Goal: Task Accomplishment & Management: Manage account settings

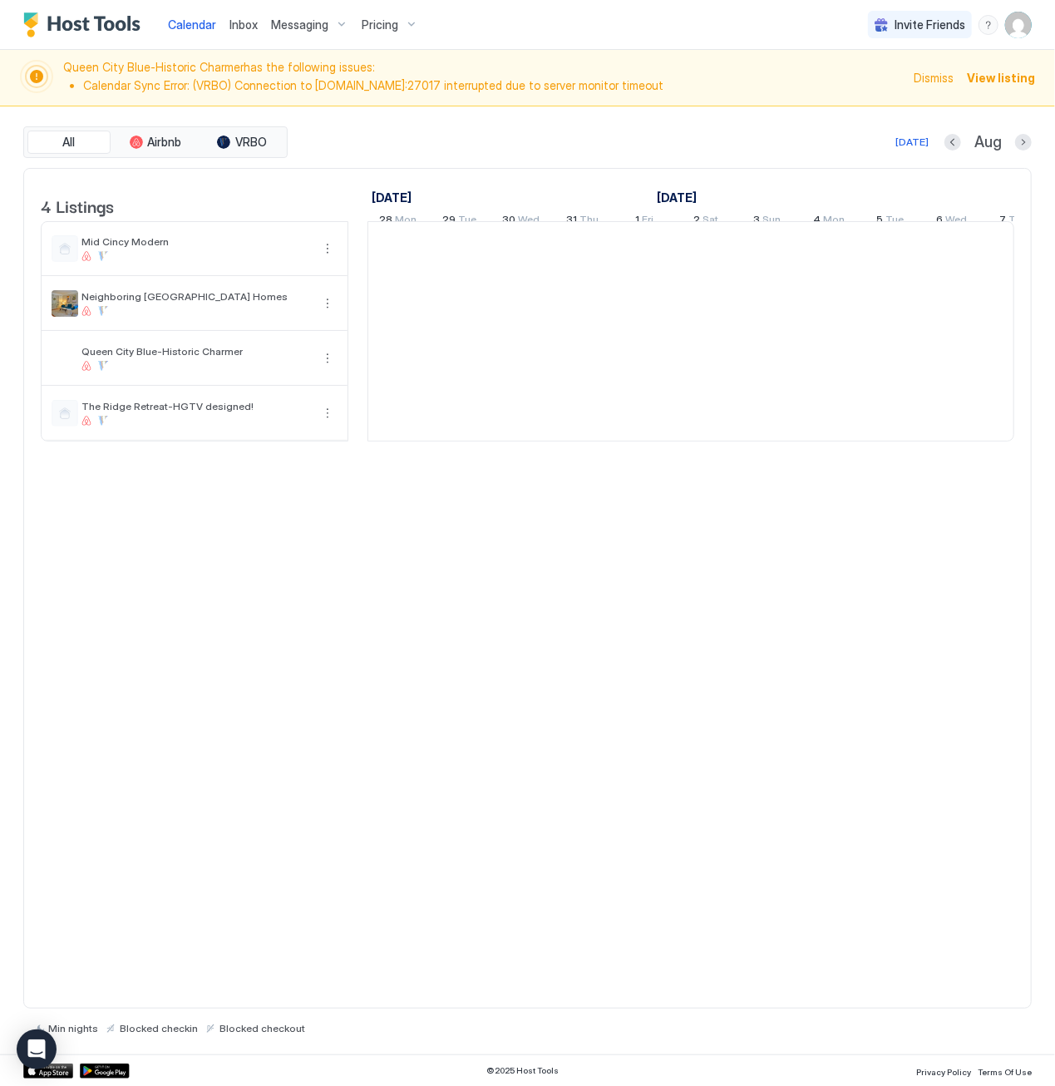
scroll to position [0, 924]
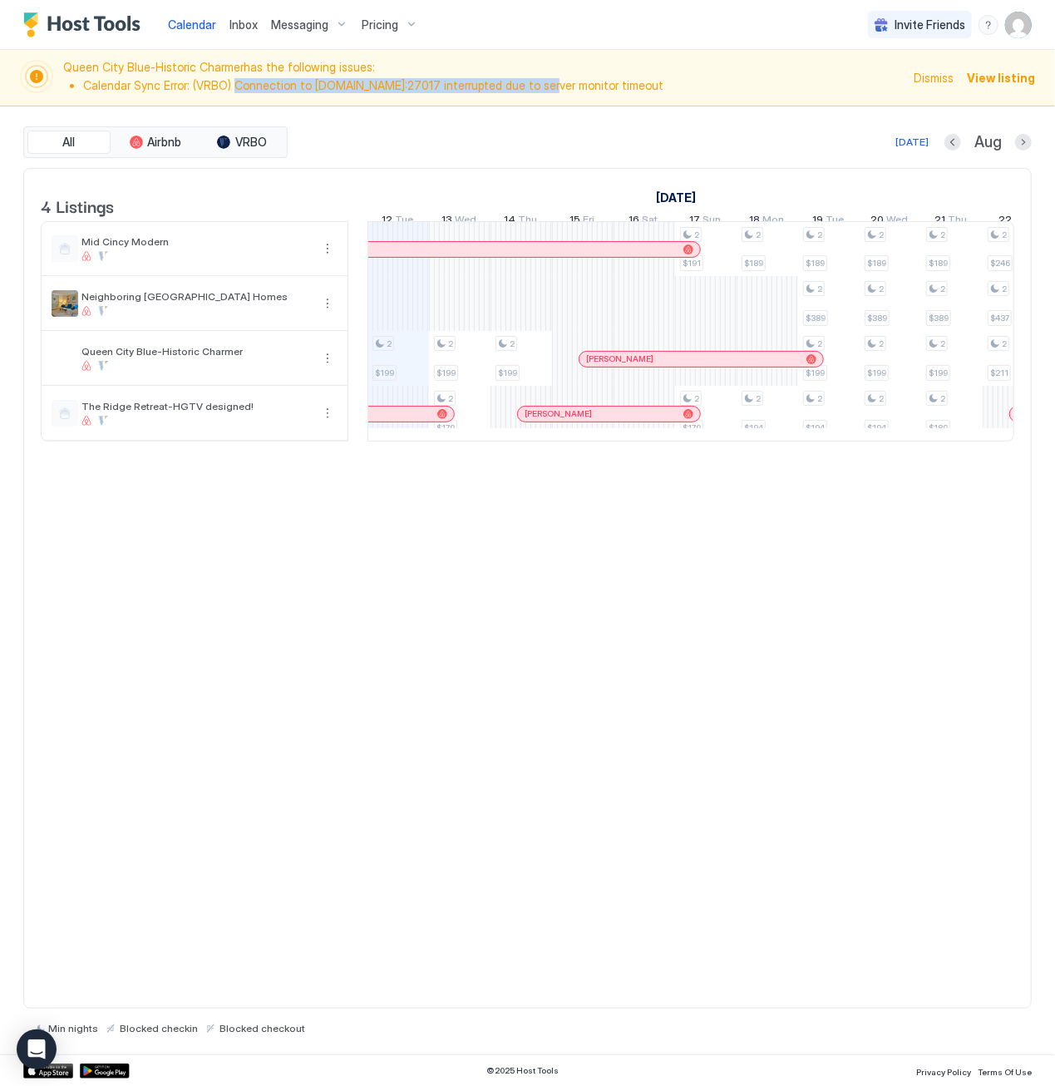
drag, startPoint x: 231, startPoint y: 84, endPoint x: 537, endPoint y: 83, distance: 306.0
click at [537, 83] on li "Calendar Sync Error: (VRBO) Connection to [DOMAIN_NAME]:27017 interrupted due t…" at bounding box center [493, 85] width 821 height 15
drag, startPoint x: 537, startPoint y: 83, endPoint x: 694, endPoint y: 127, distance: 163.2
click at [694, 127] on div "All Airbnb VRBO [DATE] Aug" at bounding box center [527, 142] width 1008 height 32
drag, startPoint x: 763, startPoint y: 85, endPoint x: 665, endPoint y: 84, distance: 98.1
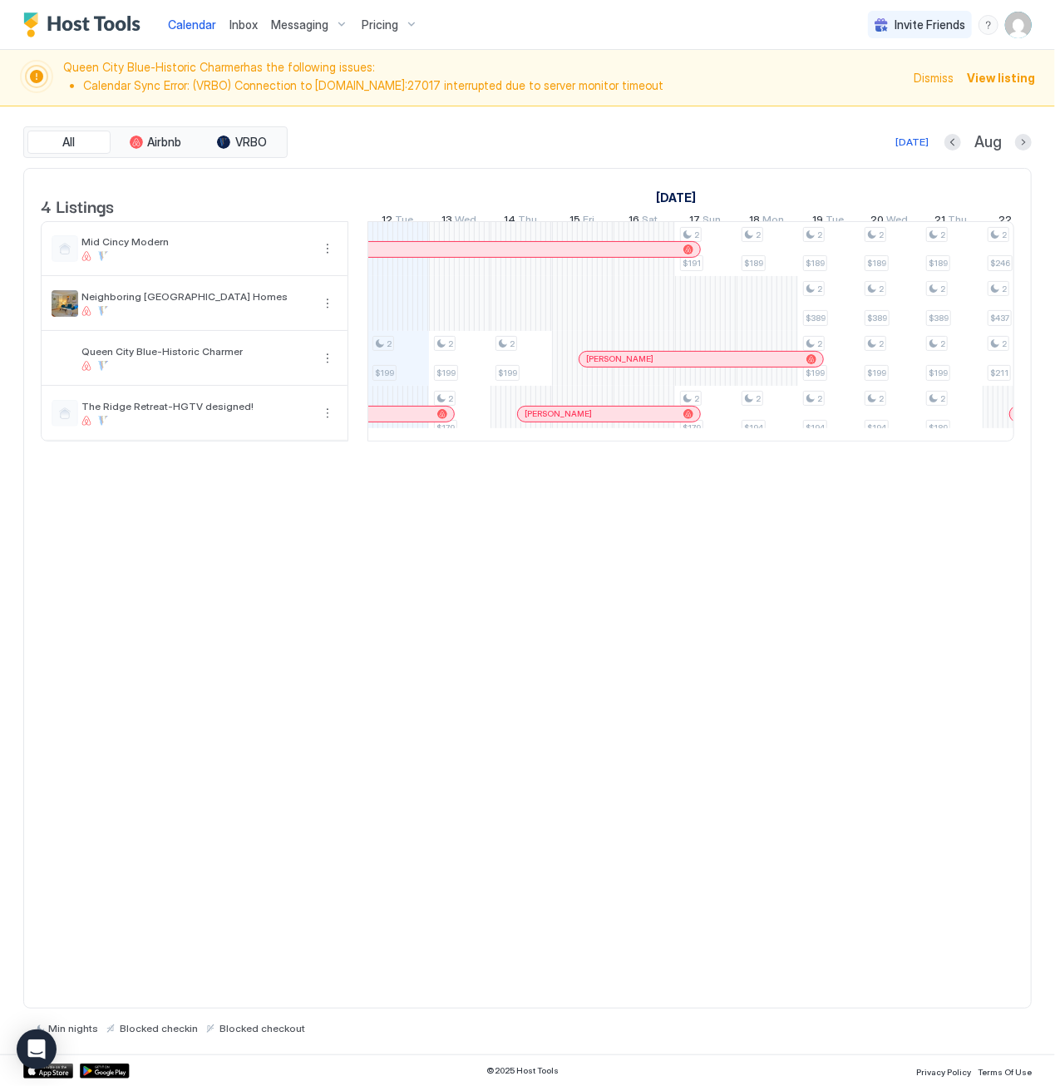
click at [665, 84] on li "Calendar Sync Error: (VRBO) Connection to [DOMAIN_NAME]:27017 interrupted due t…" at bounding box center [493, 85] width 821 height 15
drag, startPoint x: 665, startPoint y: 84, endPoint x: 778, endPoint y: 139, distance: 125.7
click at [743, 139] on div "[DATE] Aug" at bounding box center [661, 142] width 741 height 20
click at [1009, 79] on span "View listing" at bounding box center [1001, 77] width 68 height 17
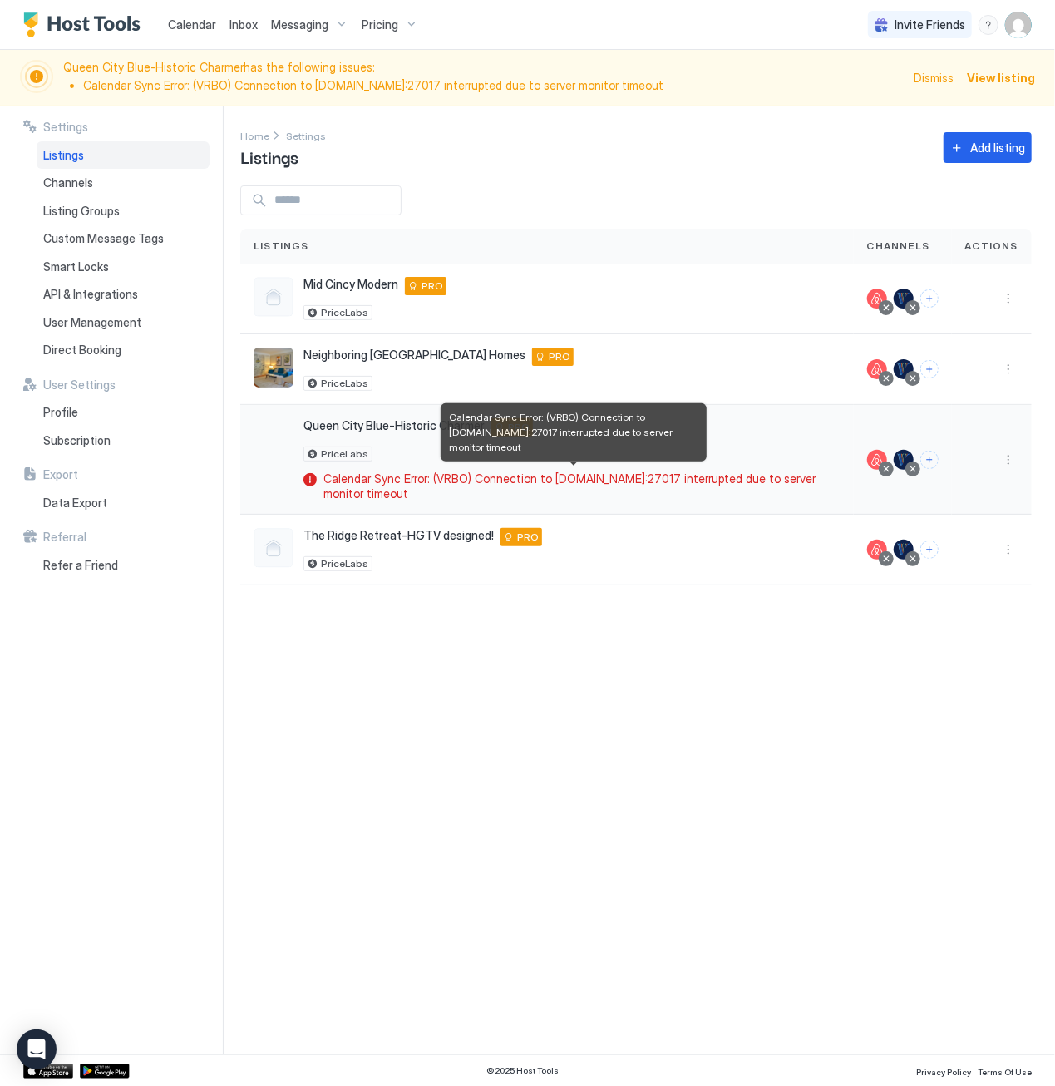
drag, startPoint x: 318, startPoint y: 490, endPoint x: 519, endPoint y: 489, distance: 200.4
click at [519, 489] on div "Calendar Sync Error: (VRBO) Connection to [DOMAIN_NAME]:27017 interrupted due t…" at bounding box center [571, 485] width 537 height 29
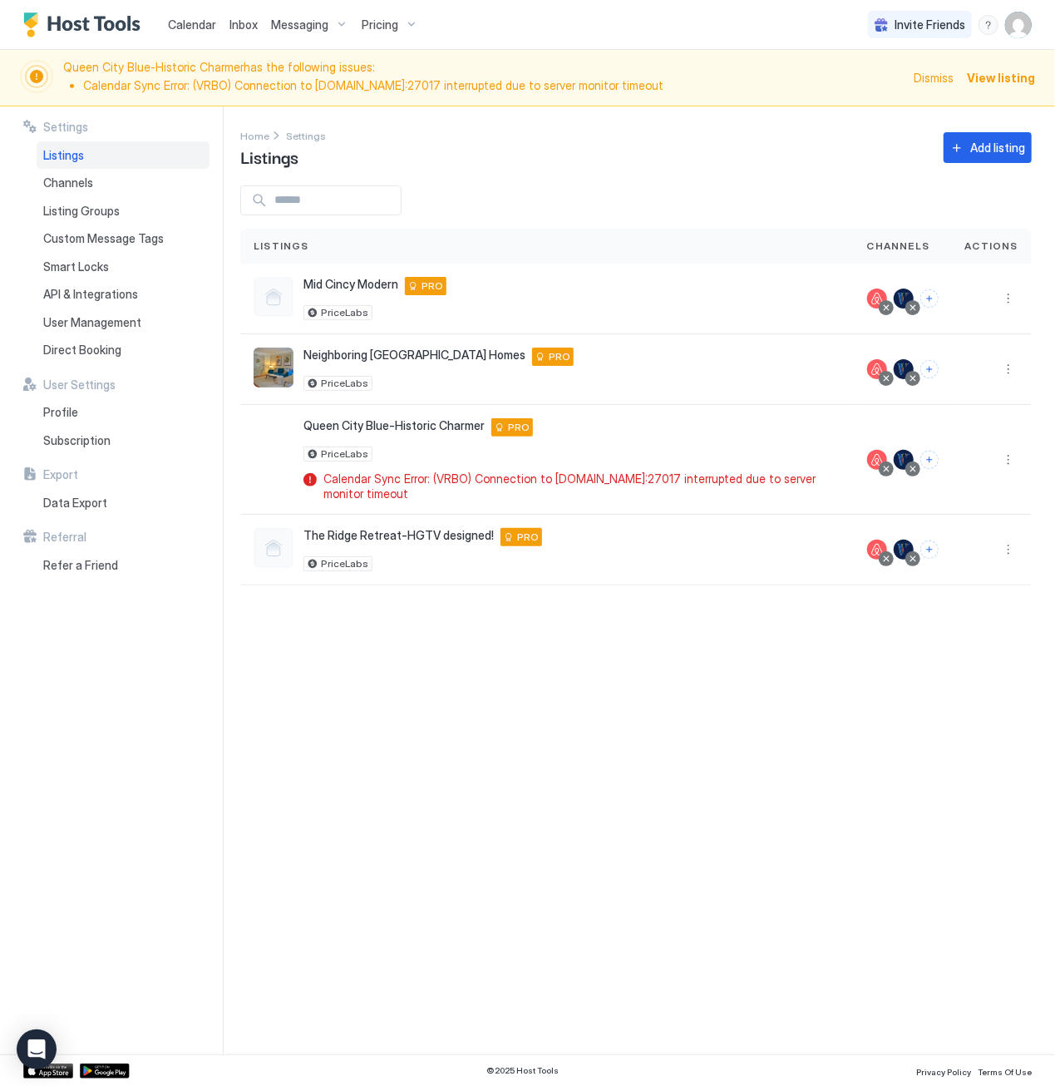
drag, startPoint x: 519, startPoint y: 489, endPoint x: 768, endPoint y: 721, distance: 340.6
click at [730, 788] on div "Settings Home Settings Listings Add listing Listings Channels Actions Mid Cincy…" at bounding box center [647, 580] width 815 height 948
click at [67, 266] on span "Smart Locks" at bounding box center [76, 266] width 66 height 15
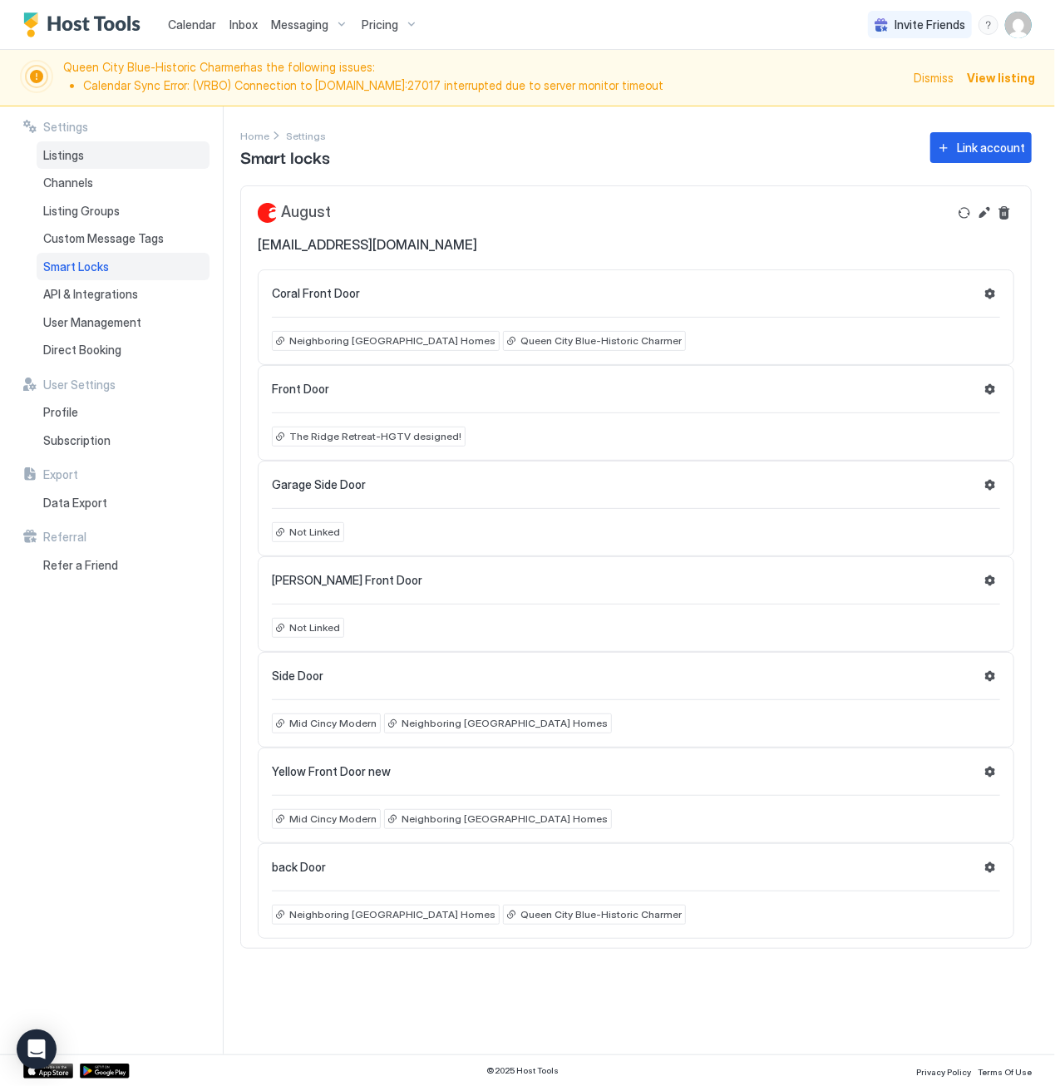
click at [83, 160] on span "Listings" at bounding box center [63, 155] width 41 height 15
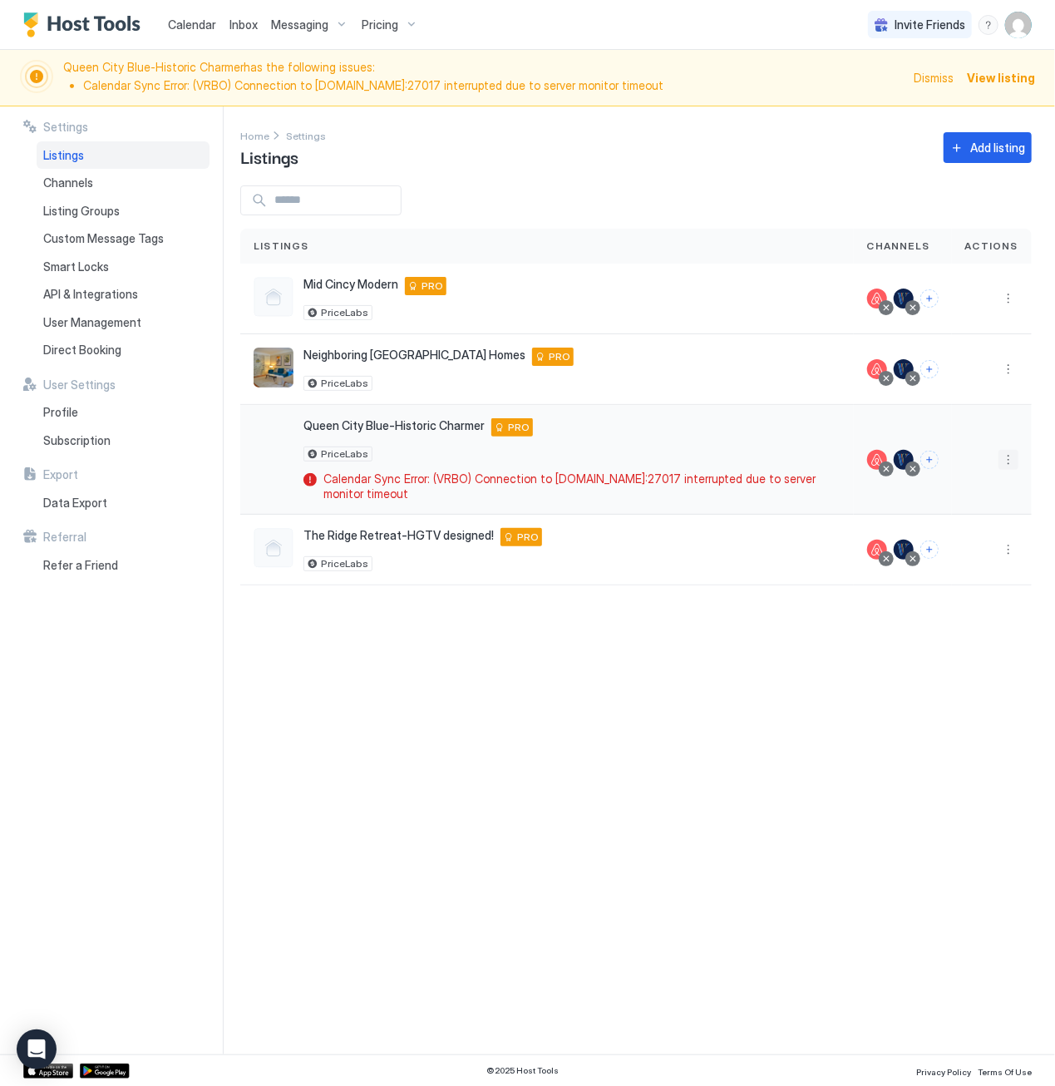
click at [1016, 455] on button "More options" at bounding box center [1008, 460] width 20 height 20
click at [1004, 367] on div at bounding box center [527, 543] width 1055 height 1086
click at [1009, 370] on div at bounding box center [527, 543] width 1055 height 1086
click at [1012, 372] on button "More options" at bounding box center [1008, 369] width 20 height 20
click at [1018, 357] on div at bounding box center [527, 543] width 1055 height 1086
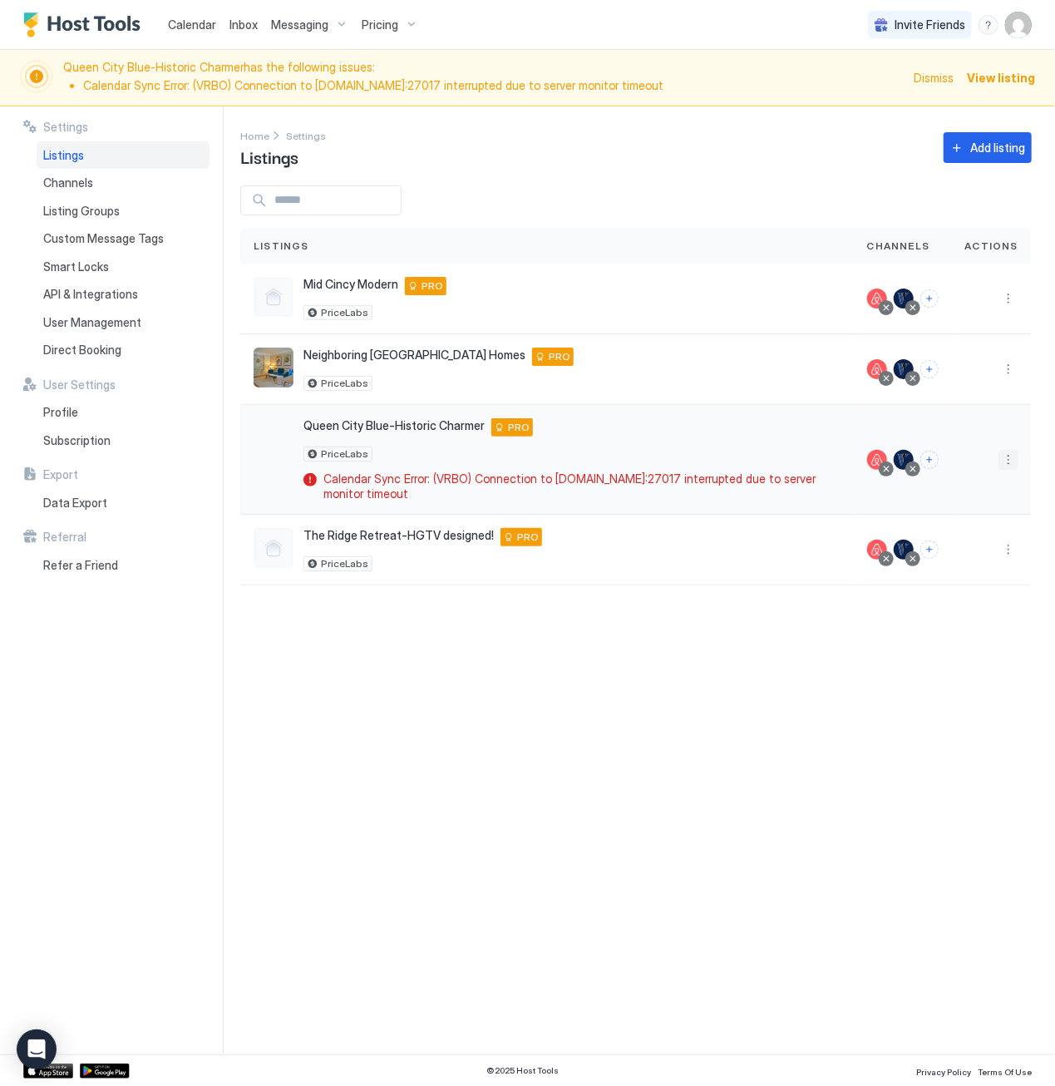
click at [1013, 456] on button "More options" at bounding box center [1008, 460] width 20 height 20
click at [846, 530] on span "Edit Listing" at bounding box center [857, 533] width 52 height 12
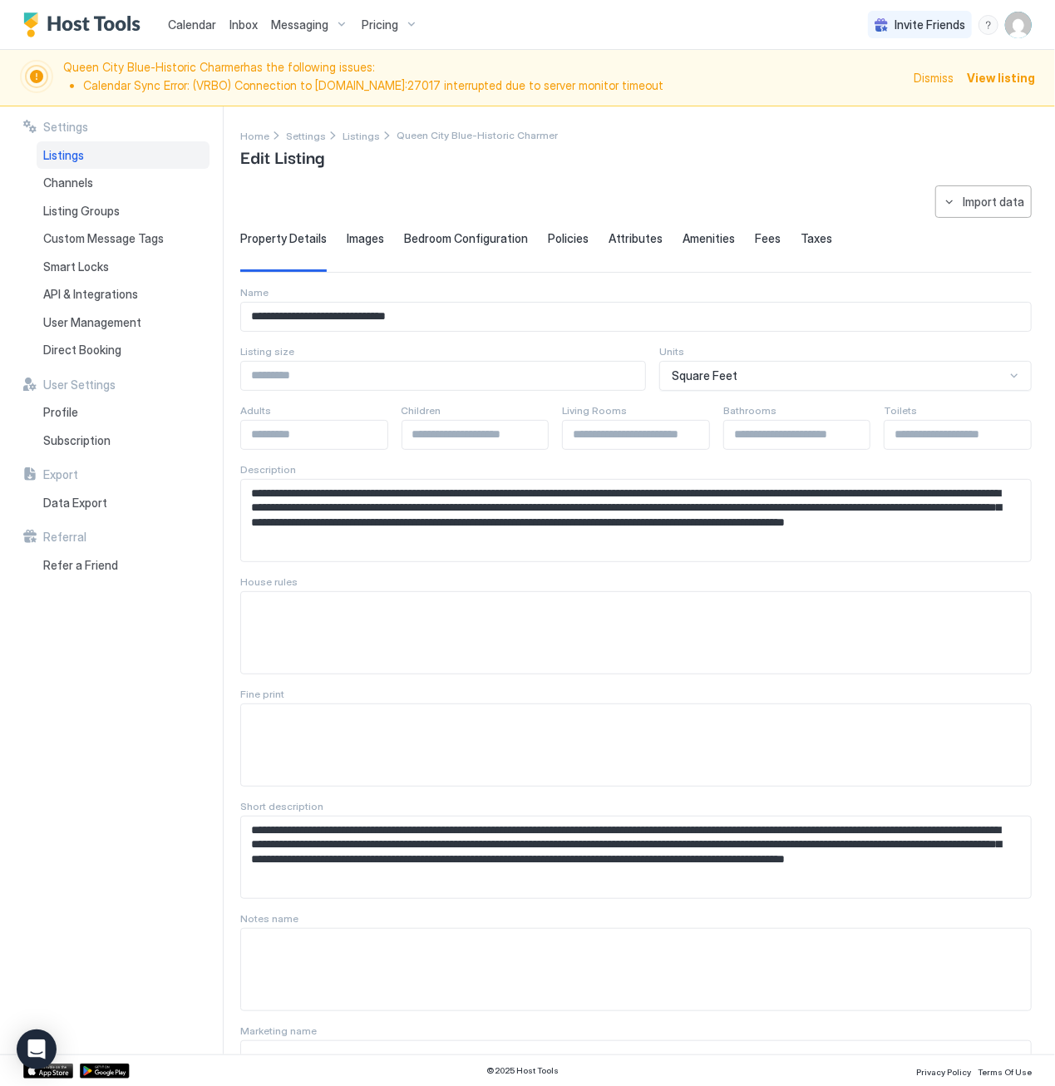
click at [442, 234] on span "Bedroom Configuration" at bounding box center [466, 238] width 124 height 15
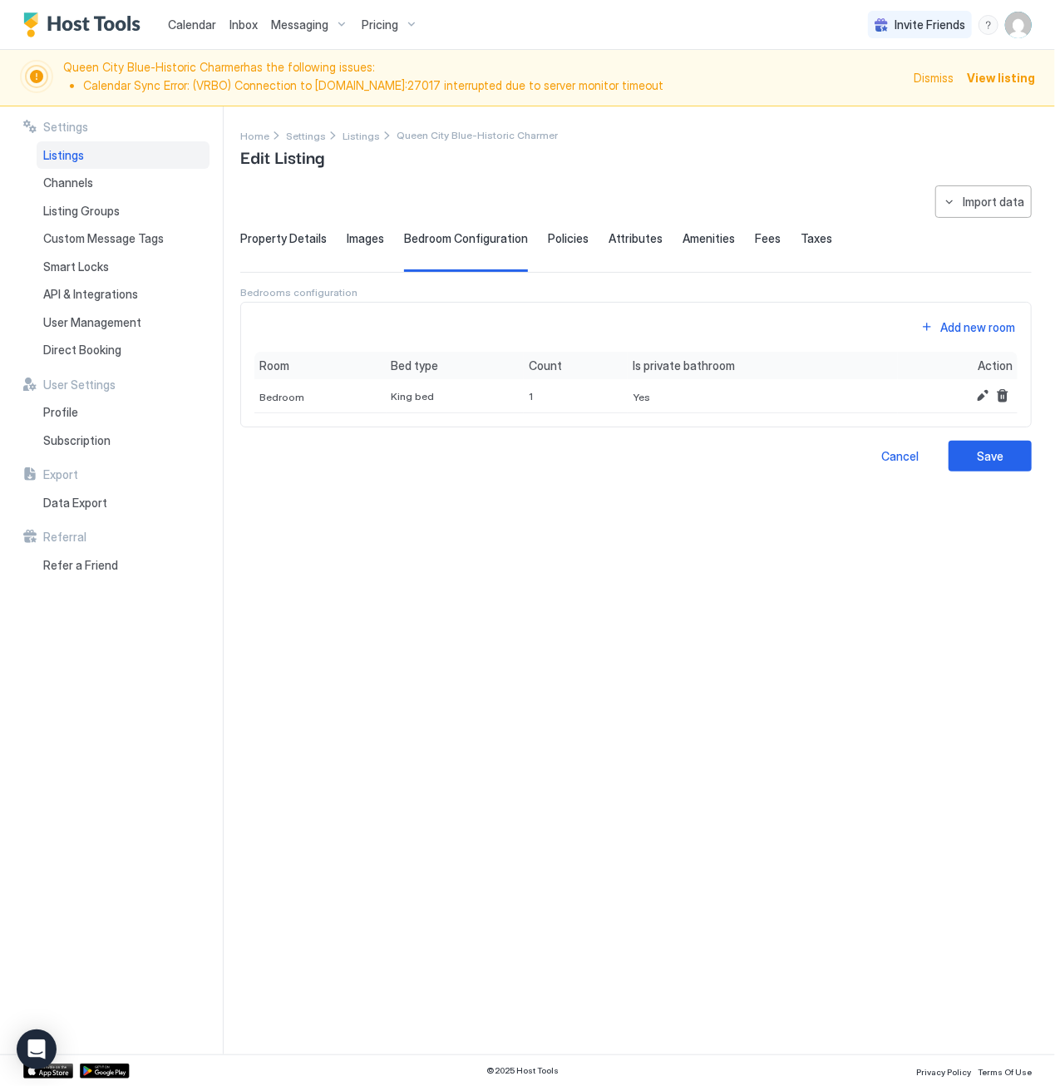
click at [372, 240] on span "Images" at bounding box center [365, 238] width 37 height 15
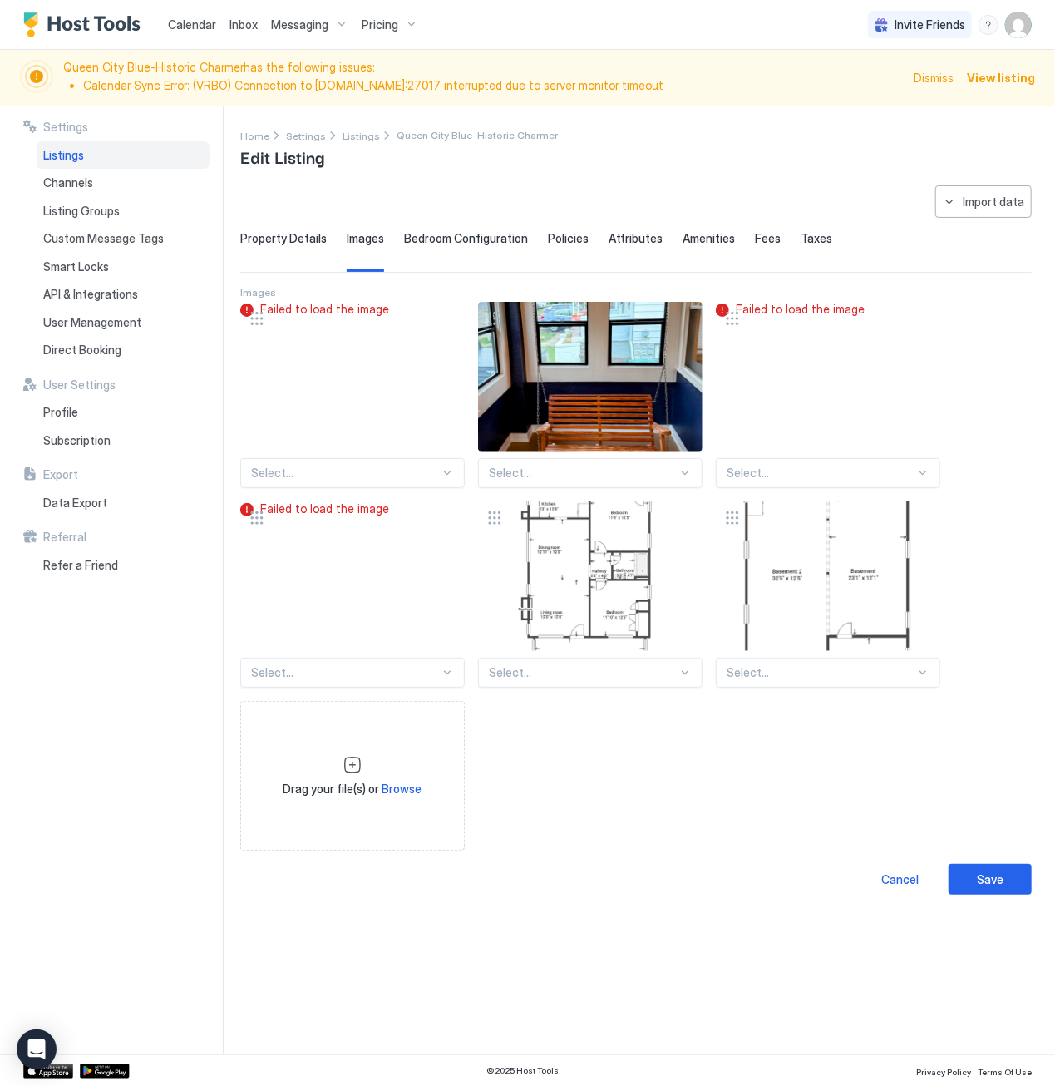
click at [572, 238] on span "Policies" at bounding box center [568, 238] width 41 height 15
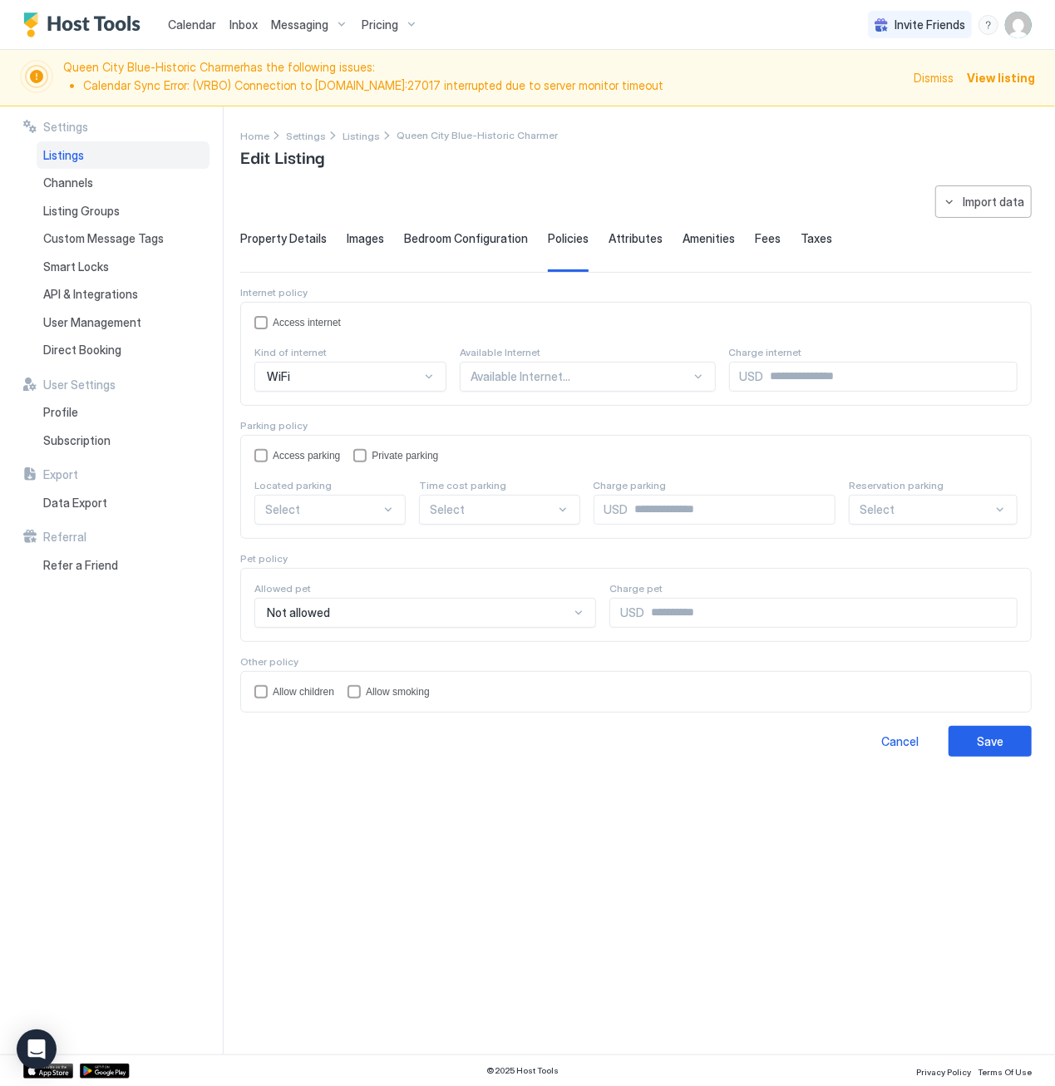
click at [620, 235] on span "Attributes" at bounding box center [636, 238] width 54 height 15
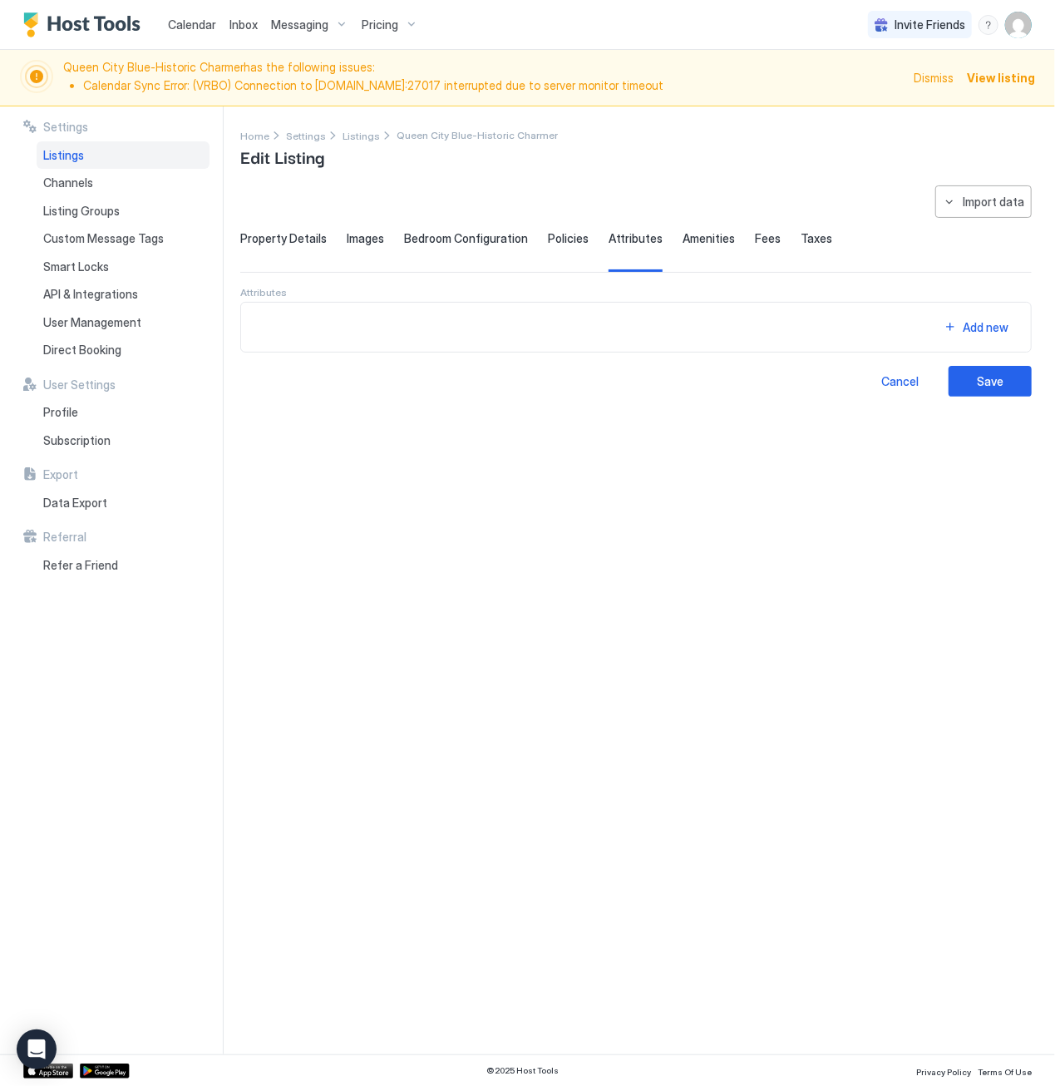
click at [713, 235] on span "Amenities" at bounding box center [709, 238] width 52 height 15
click at [763, 235] on span "Fees" at bounding box center [768, 238] width 26 height 15
click at [234, 244] on div "**********" at bounding box center [527, 580] width 1055 height 948
click at [288, 236] on span "Property Details" at bounding box center [283, 238] width 86 height 15
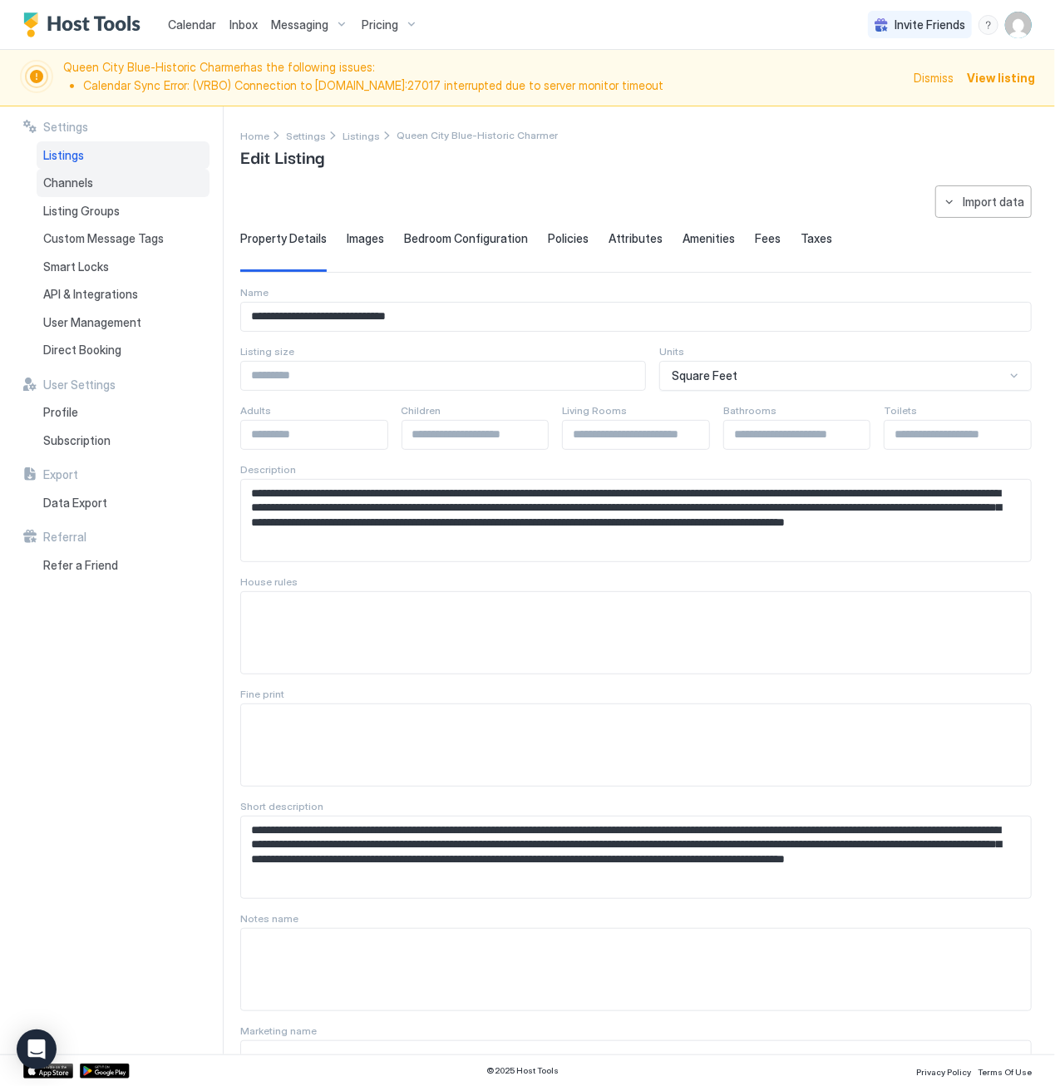
click at [86, 176] on span "Channels" at bounding box center [68, 182] width 50 height 15
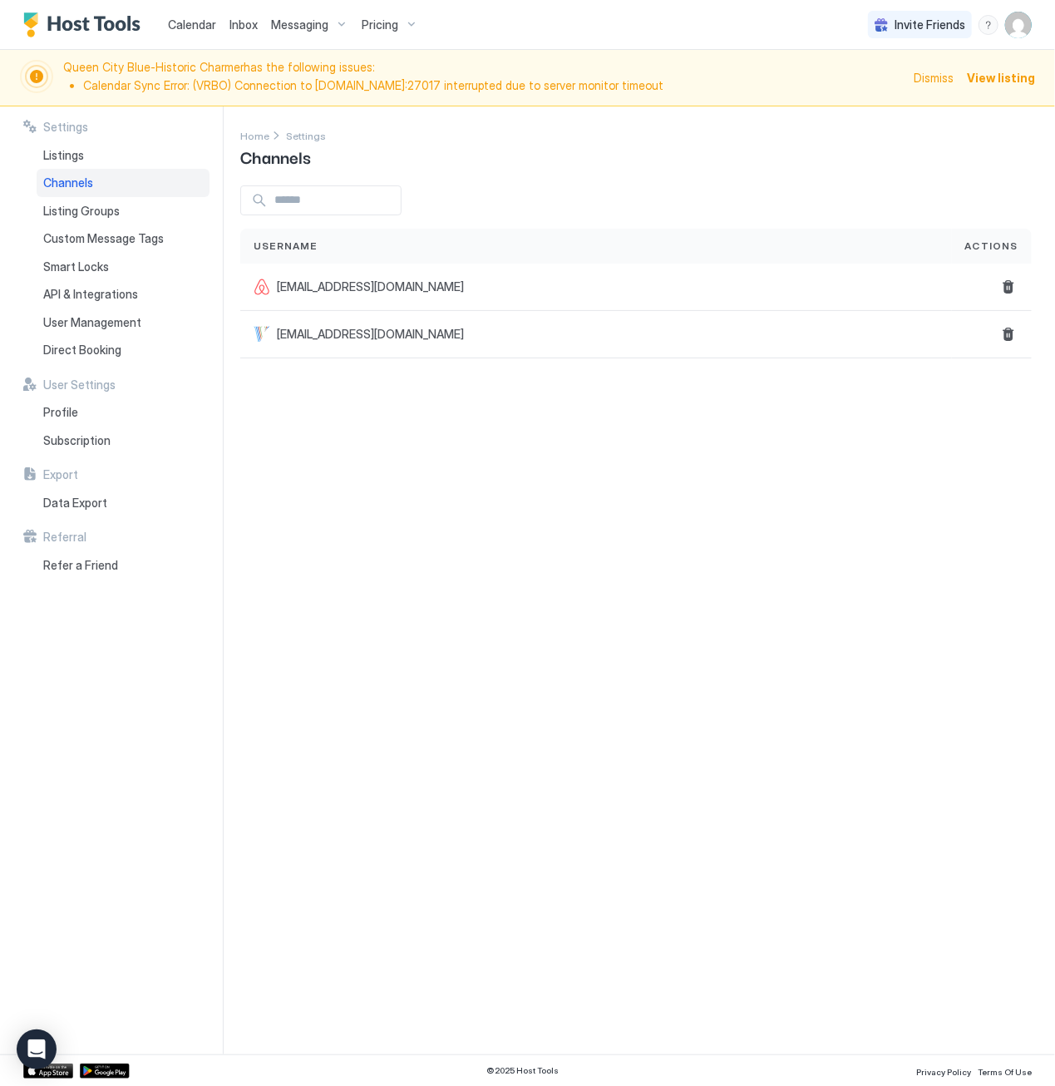
click at [126, 82] on li "Calendar Sync Error: (VRBO) Connection to [DOMAIN_NAME]:27017 interrupted due t…" at bounding box center [493, 85] width 821 height 15
click at [203, 24] on span "Calendar" at bounding box center [192, 24] width 48 height 14
